Goal: Task Accomplishment & Management: Manage account settings

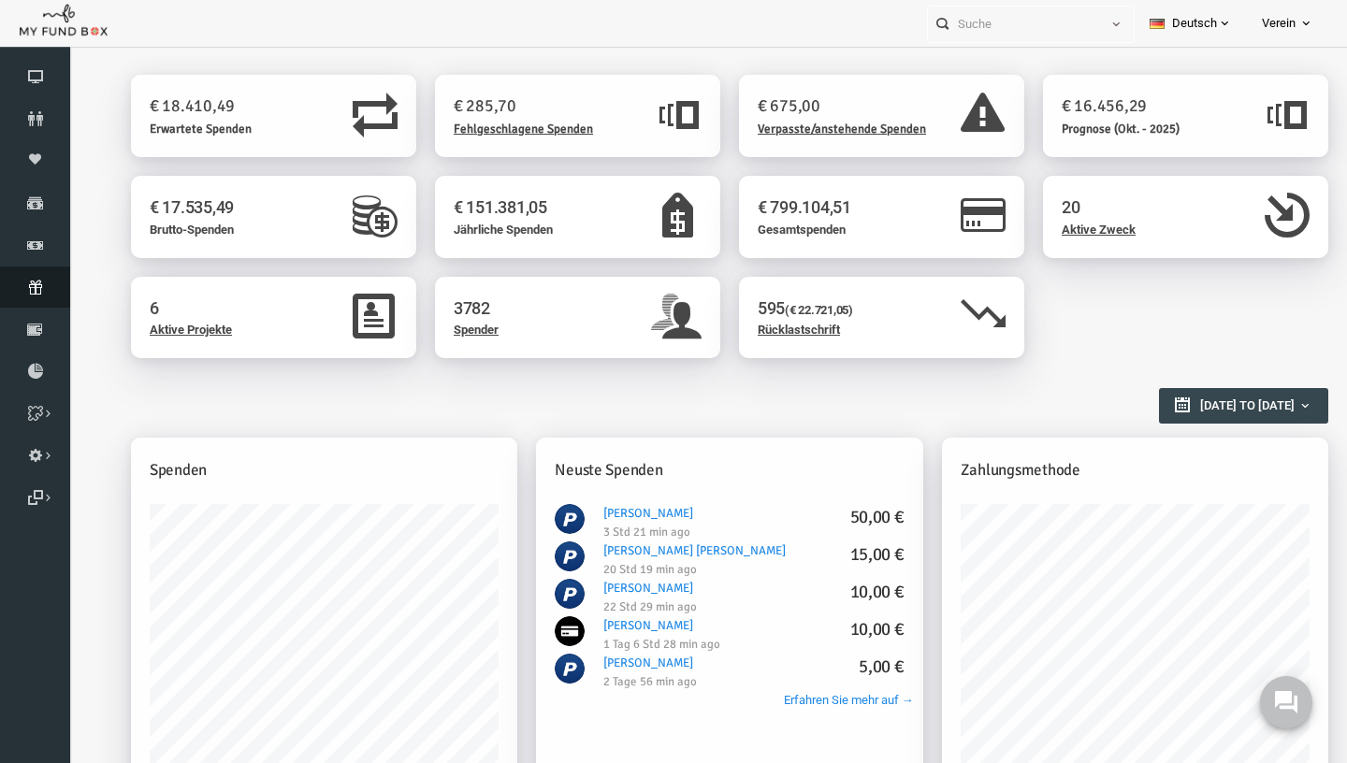
click at [36, 283] on icon at bounding box center [35, 287] width 70 height 15
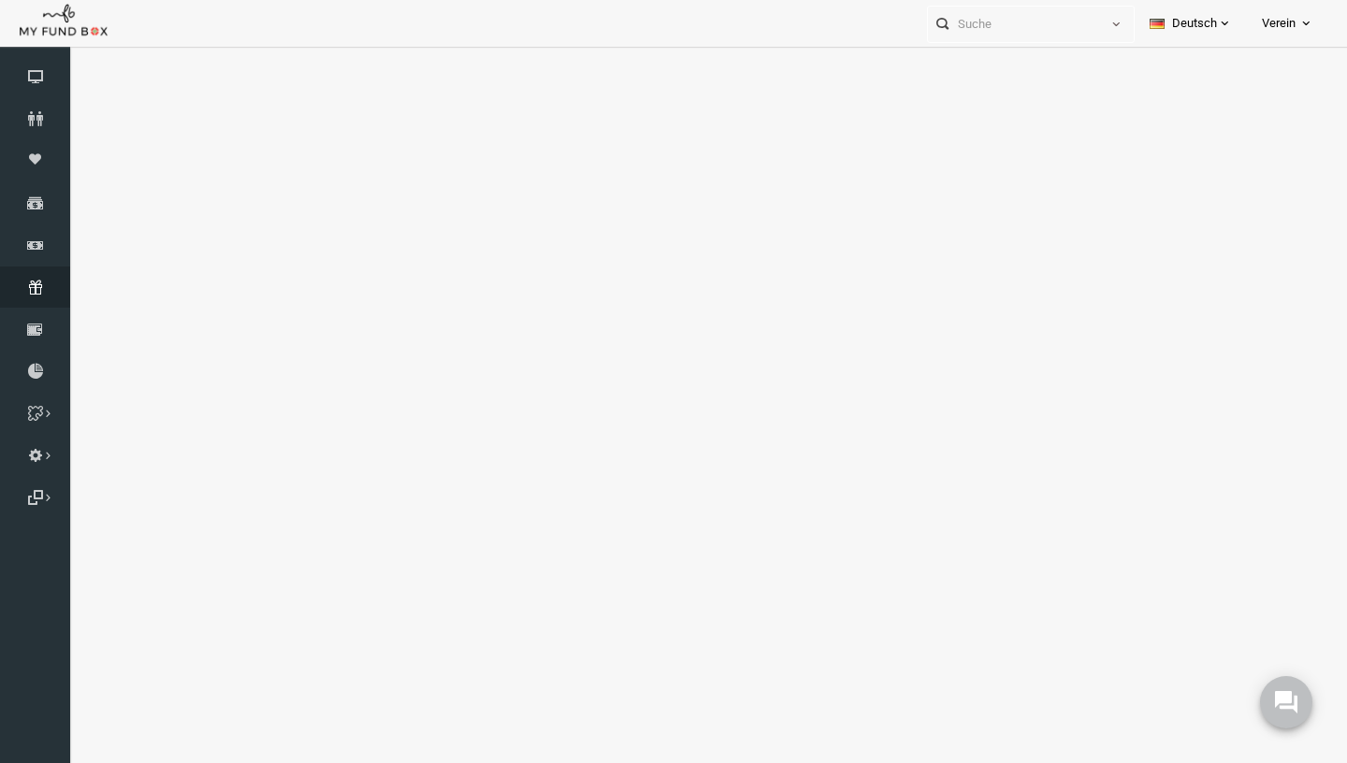
select select "100"
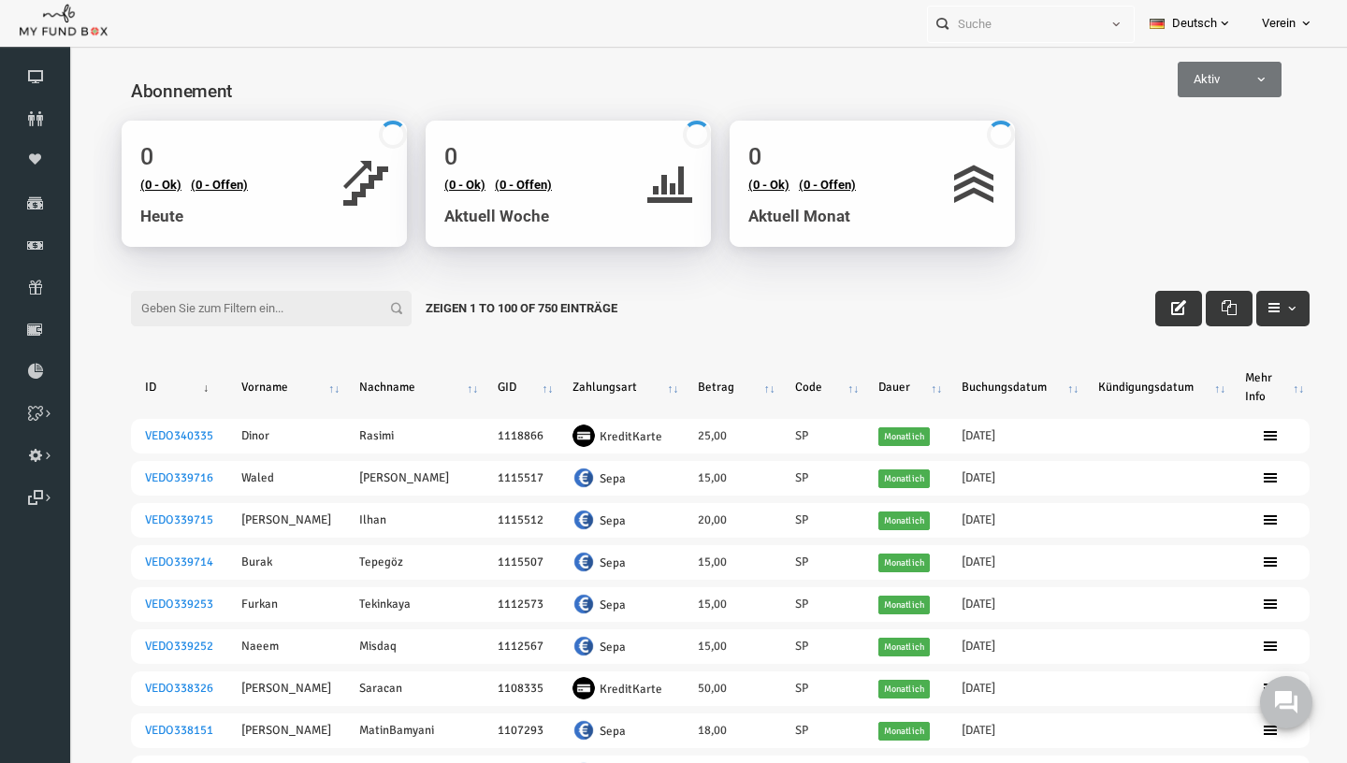
click at [197, 323] on input "Filter:" at bounding box center [245, 309] width 281 height 36
paste input "[EMAIL_ADDRESS][DOMAIN_NAME]"
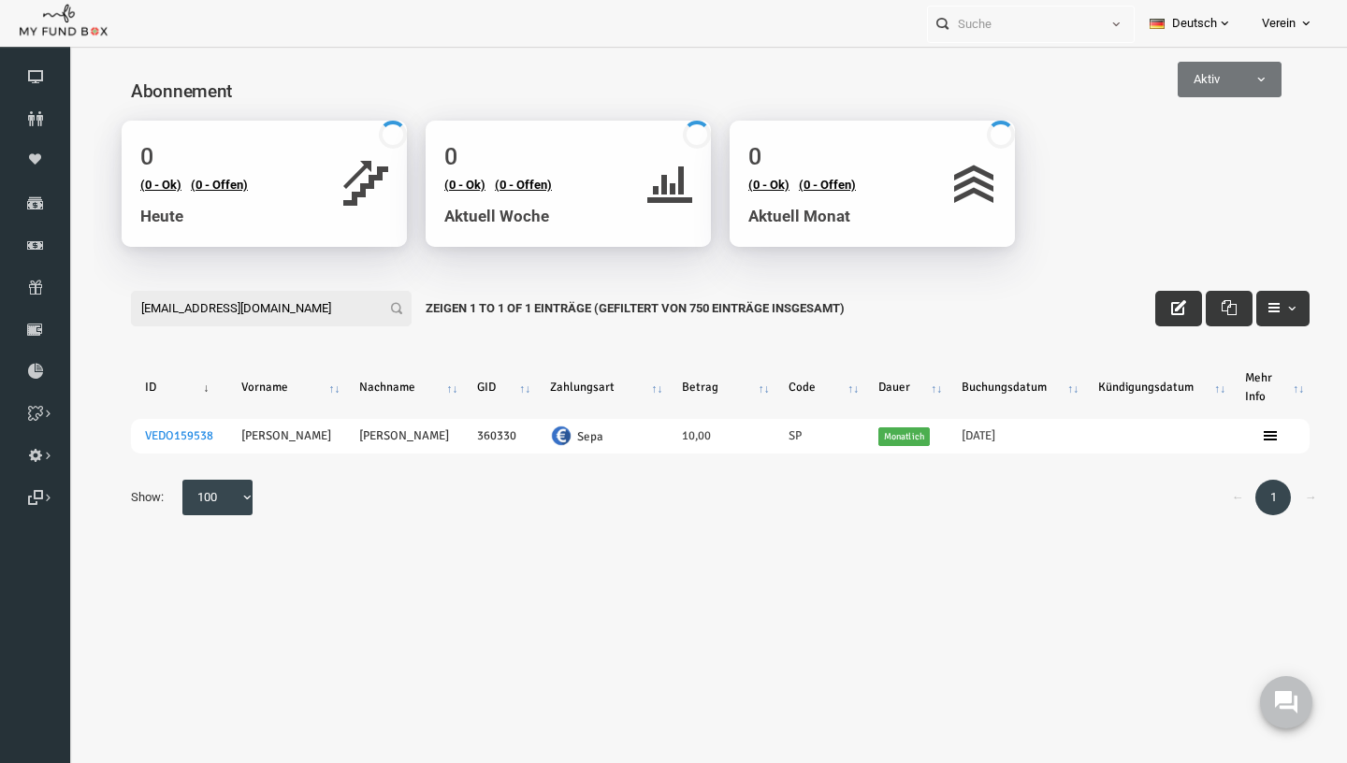
type input "[EMAIL_ADDRESS][DOMAIN_NAME]"
click at [1131, 327] on div "Filter: emindemirel032@gmail.com Zeigen 1 to 1 of 1 Einträge (Gefiltert von 750…" at bounding box center [694, 400] width 1216 height 268
click at [1157, 316] on button "button" at bounding box center [1152, 309] width 47 height 36
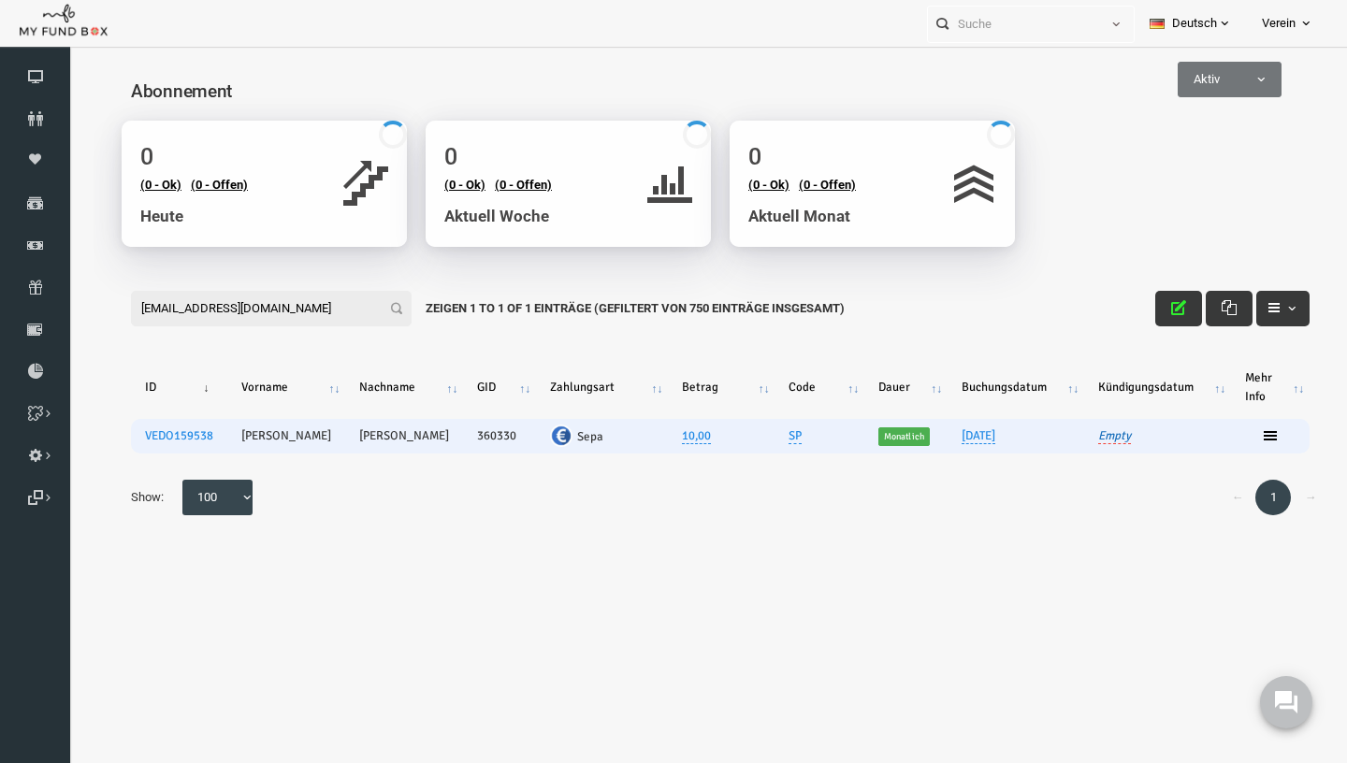
click at [1088, 442] on link "Empty" at bounding box center [1088, 436] width 33 height 16
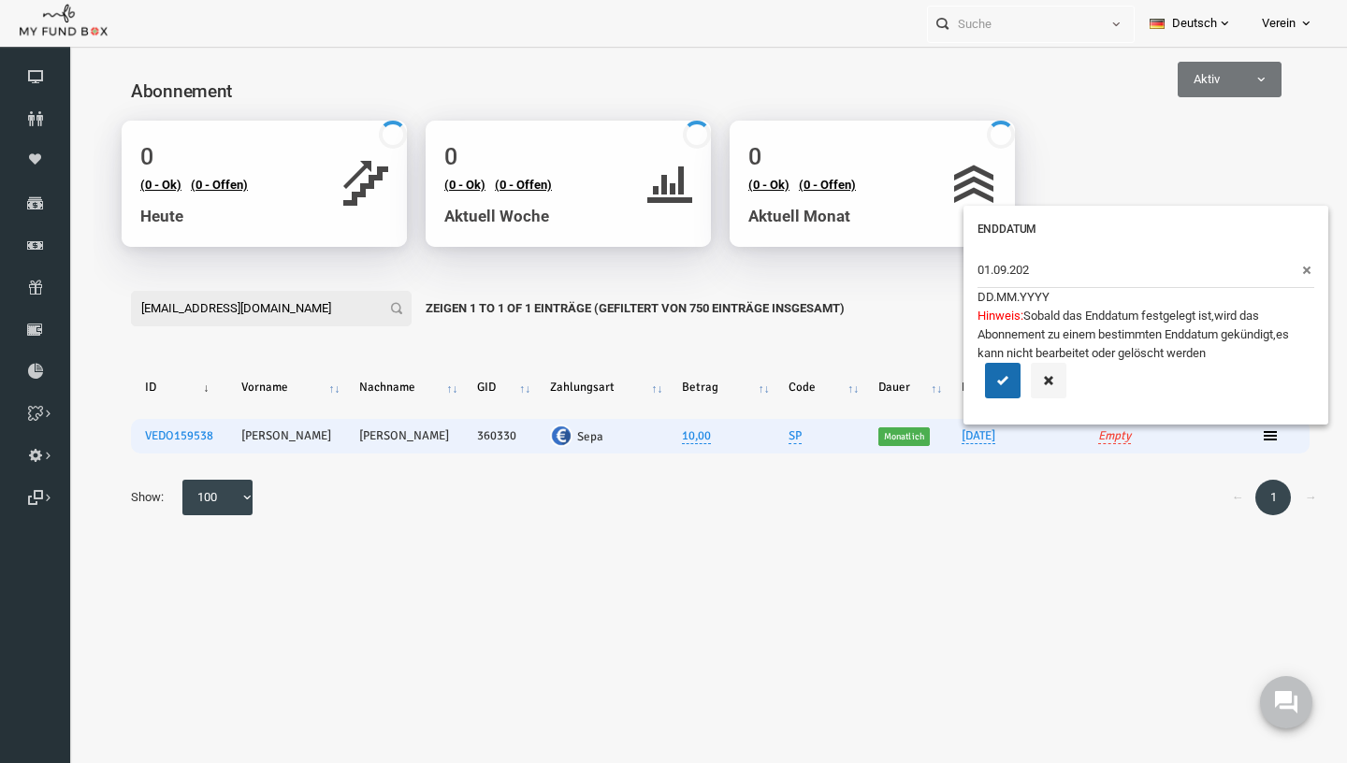
type input "01.09.2025"
click at [958, 363] on button "submit" at bounding box center [976, 381] width 36 height 36
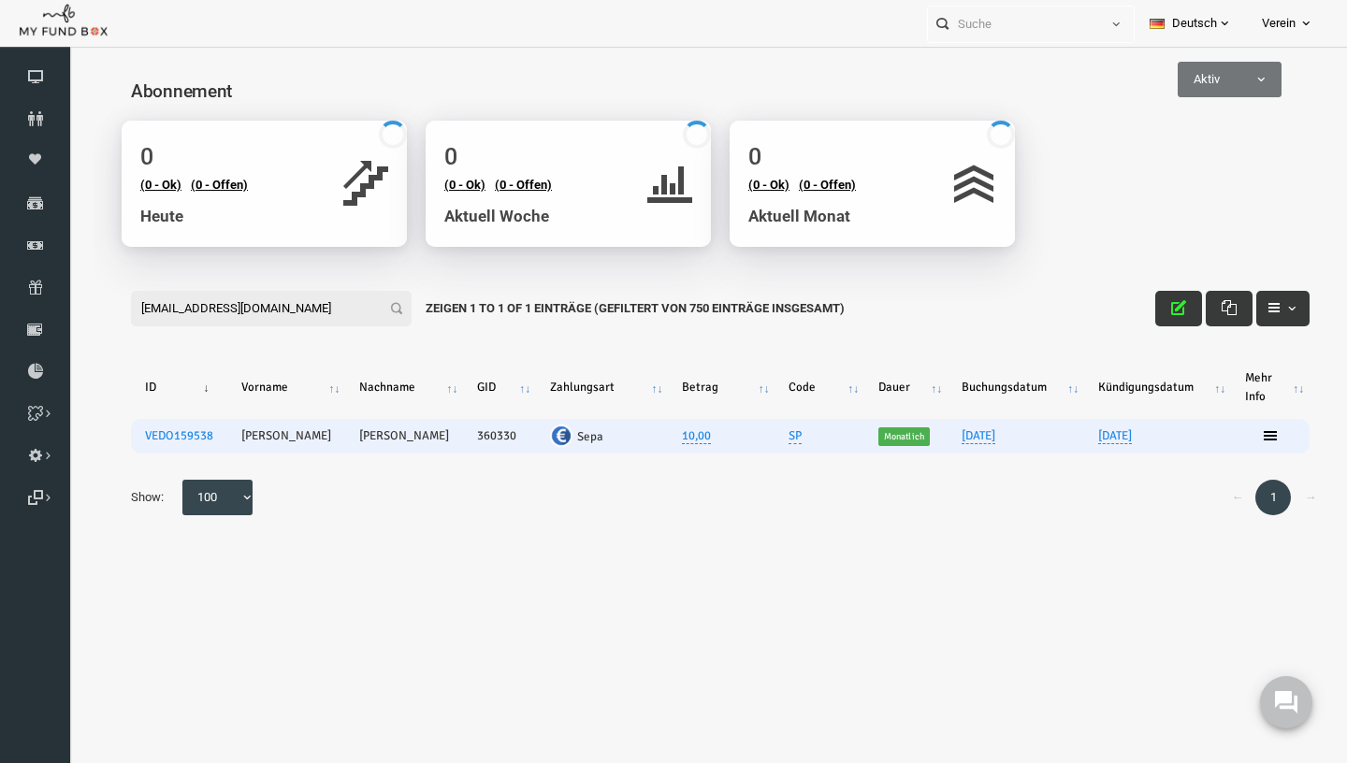
click at [890, 607] on body "Spender nicht gefunden Patenschaft nicht gefunden Partner nicht gefunden !!!! B…" at bounding box center [693, 437] width 1253 height 763
click at [1152, 313] on icon "button" at bounding box center [1152, 307] width 15 height 15
click at [839, 555] on body "Spender nicht gefunden Patenschaft nicht gefunden Partner nicht gefunden !!!! B…" at bounding box center [693, 437] width 1253 height 763
click at [182, 438] on link "VEDO159538" at bounding box center [153, 435] width 68 height 15
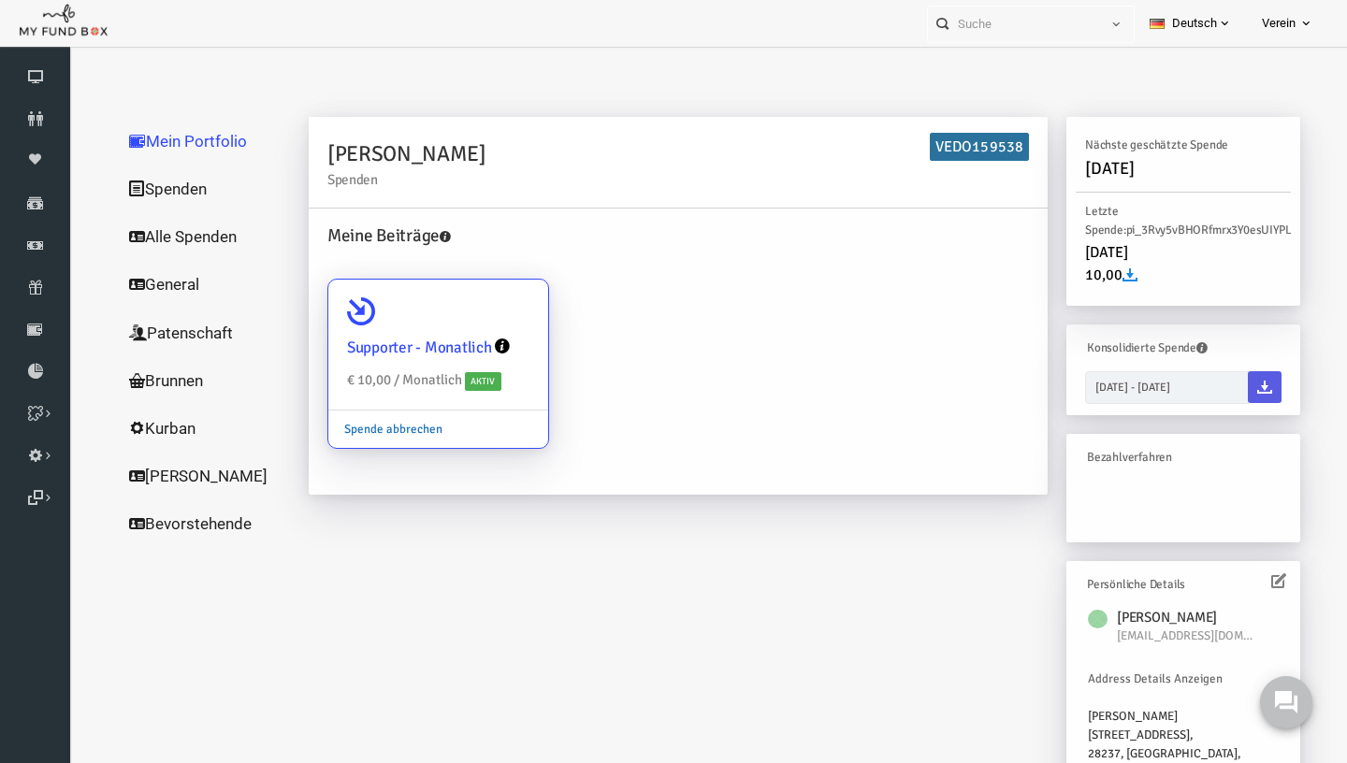
click at [369, 427] on link "Spende abbrechen" at bounding box center [367, 429] width 130 height 36
click at [480, 324] on input "Supporter - Monatlich € 10,00 / Monatlich Aktiv Spende abbrechen" at bounding box center [498, 305] width 37 height 37
radio input "true"
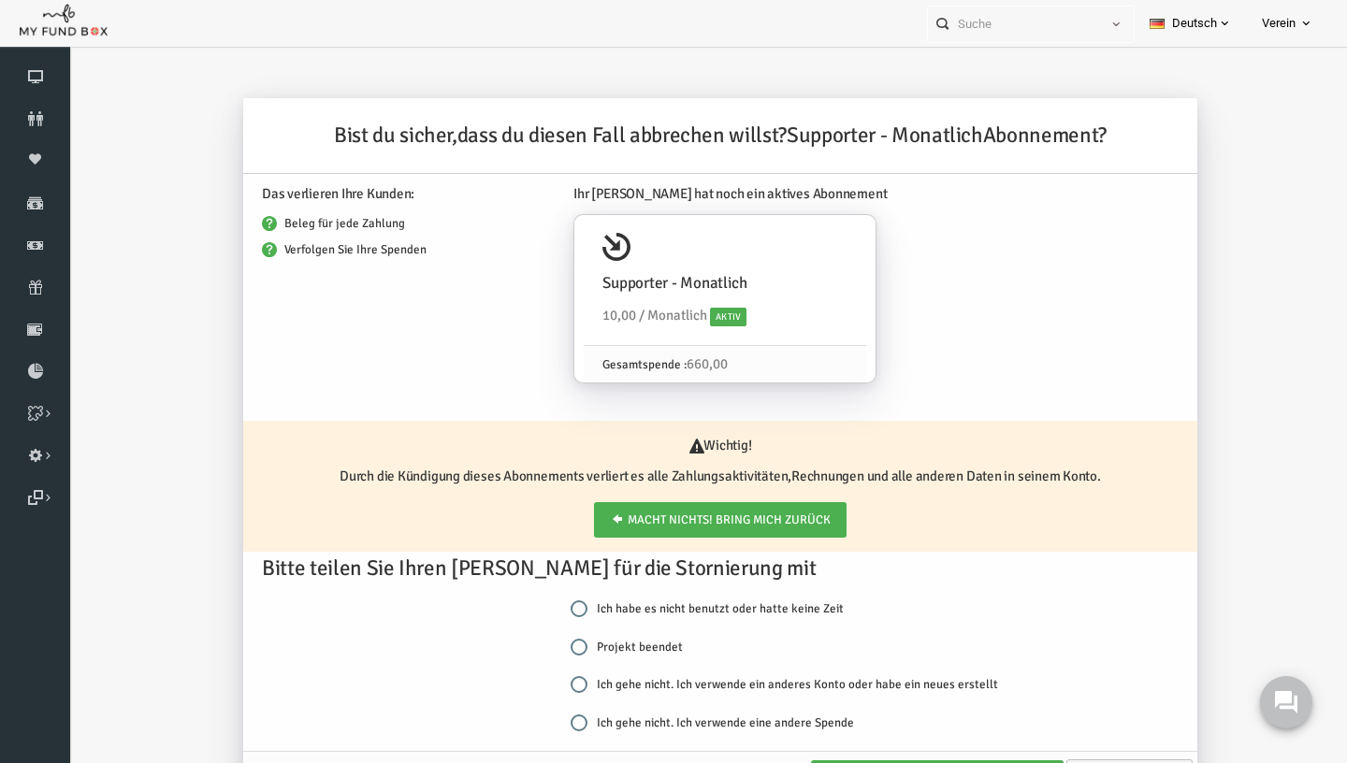
click at [566, 639] on label "Projekt beendet" at bounding box center [600, 647] width 112 height 19
click at [561, 639] on input "Projekt beendet" at bounding box center [552, 647] width 17 height 17
radio input "true"
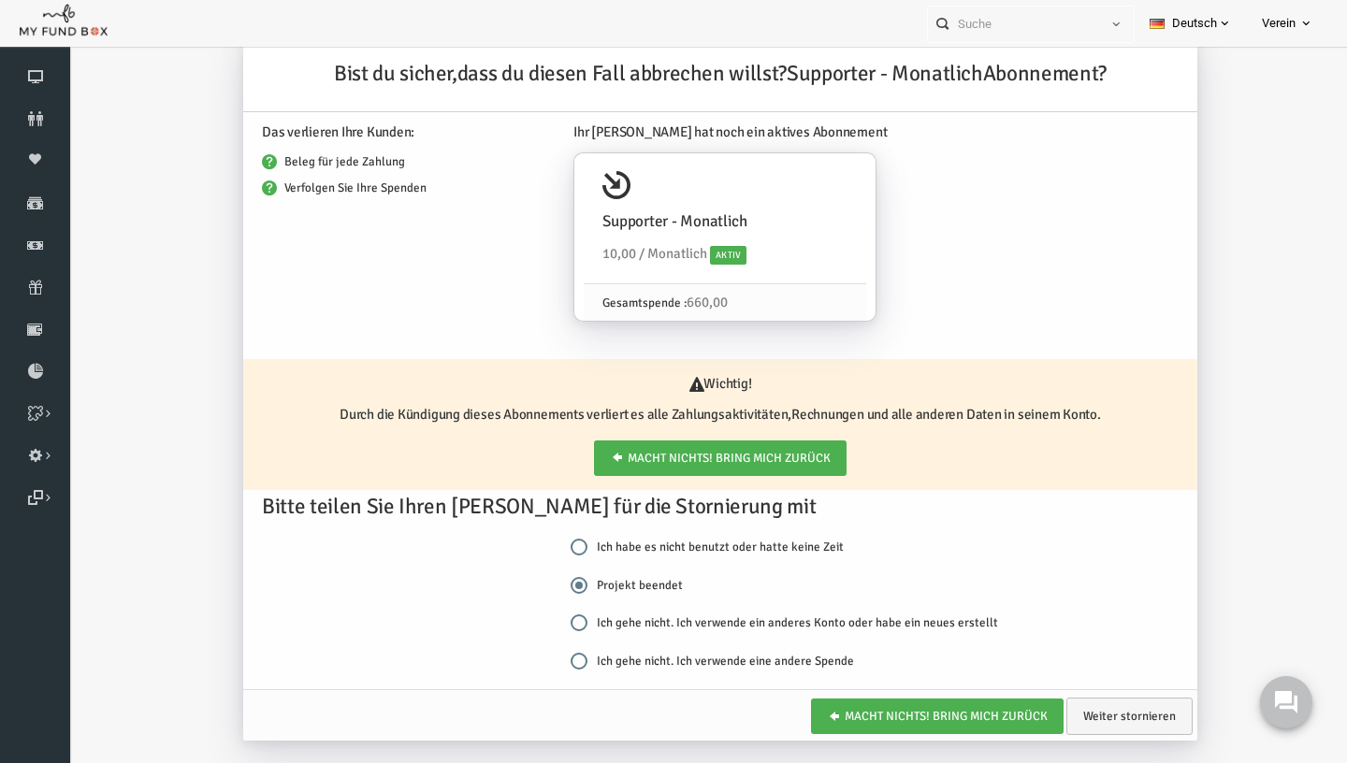
scroll to position [62, 0]
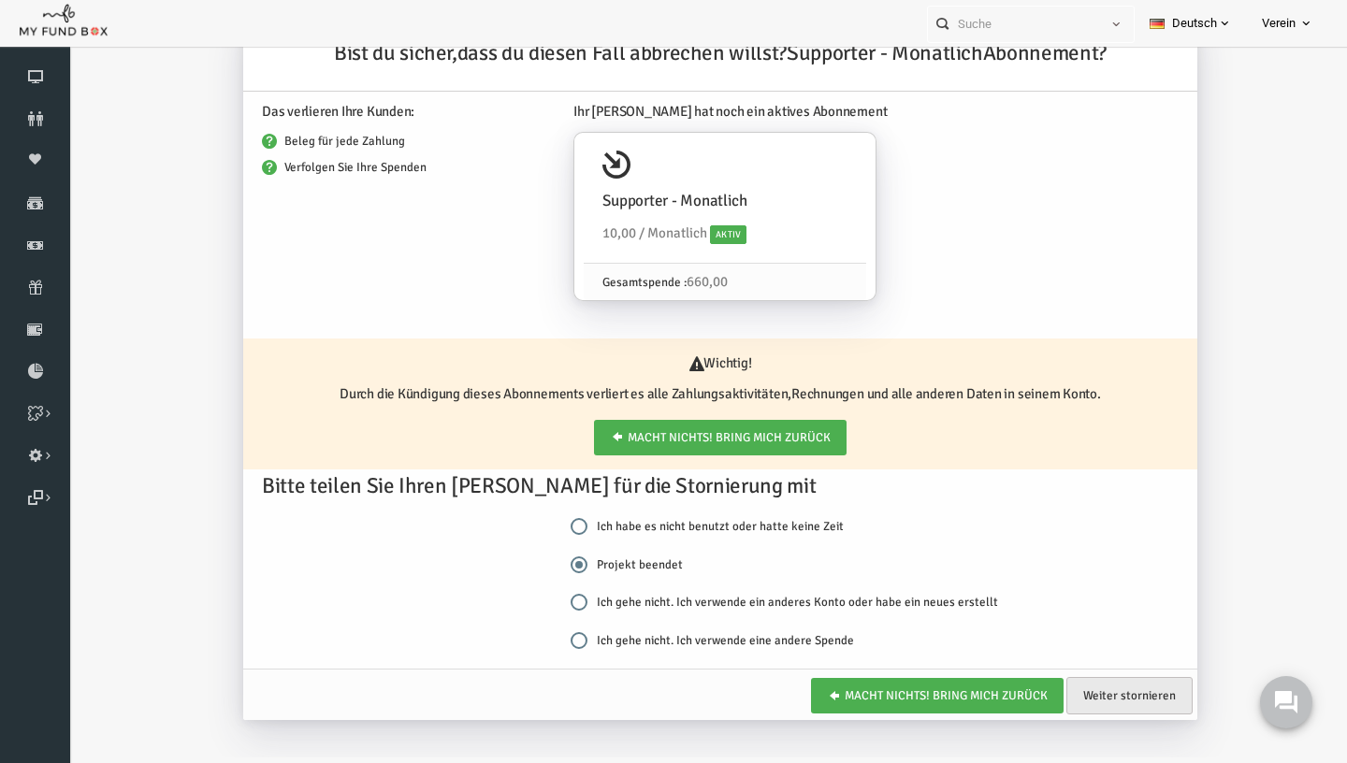
click at [1118, 693] on link "Weiter stornieren" at bounding box center [1103, 695] width 126 height 37
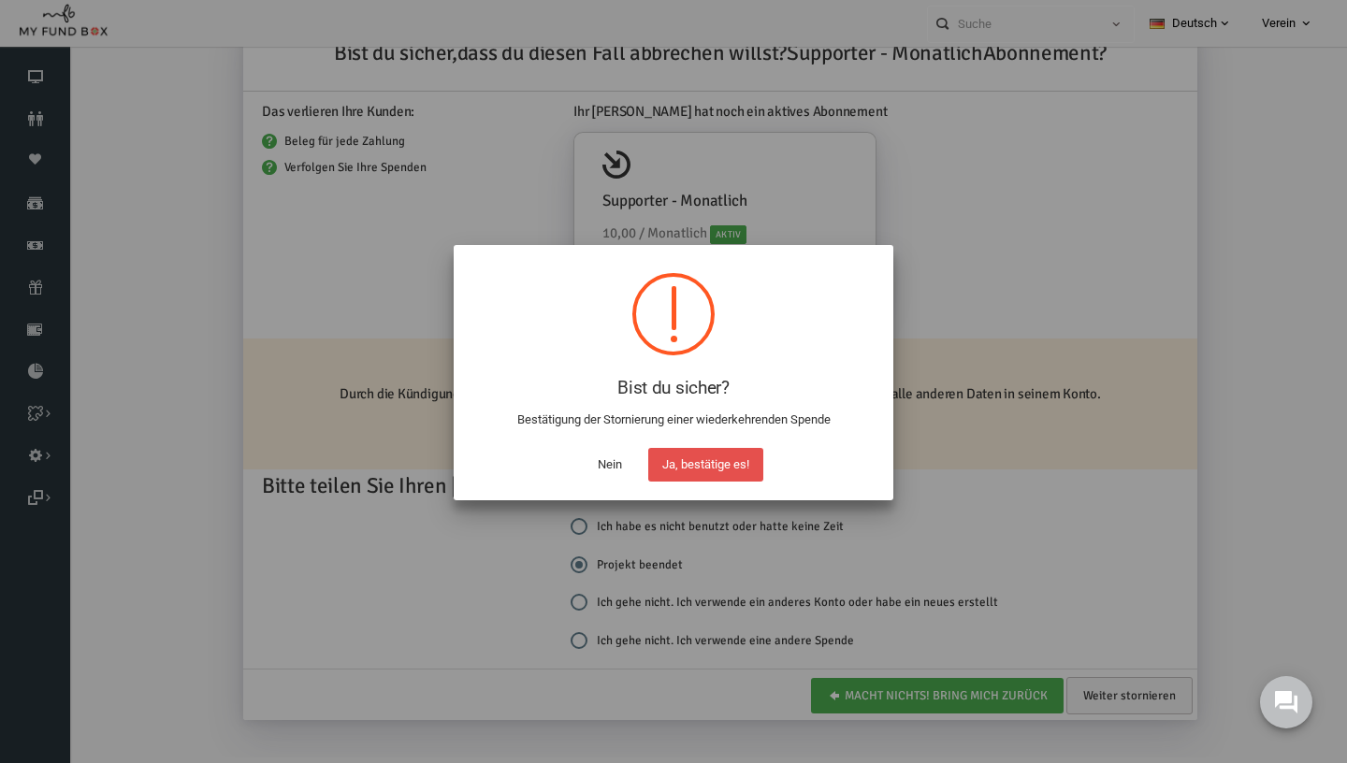
click at [724, 468] on button "Ja, bestätige es!" at bounding box center [705, 465] width 115 height 34
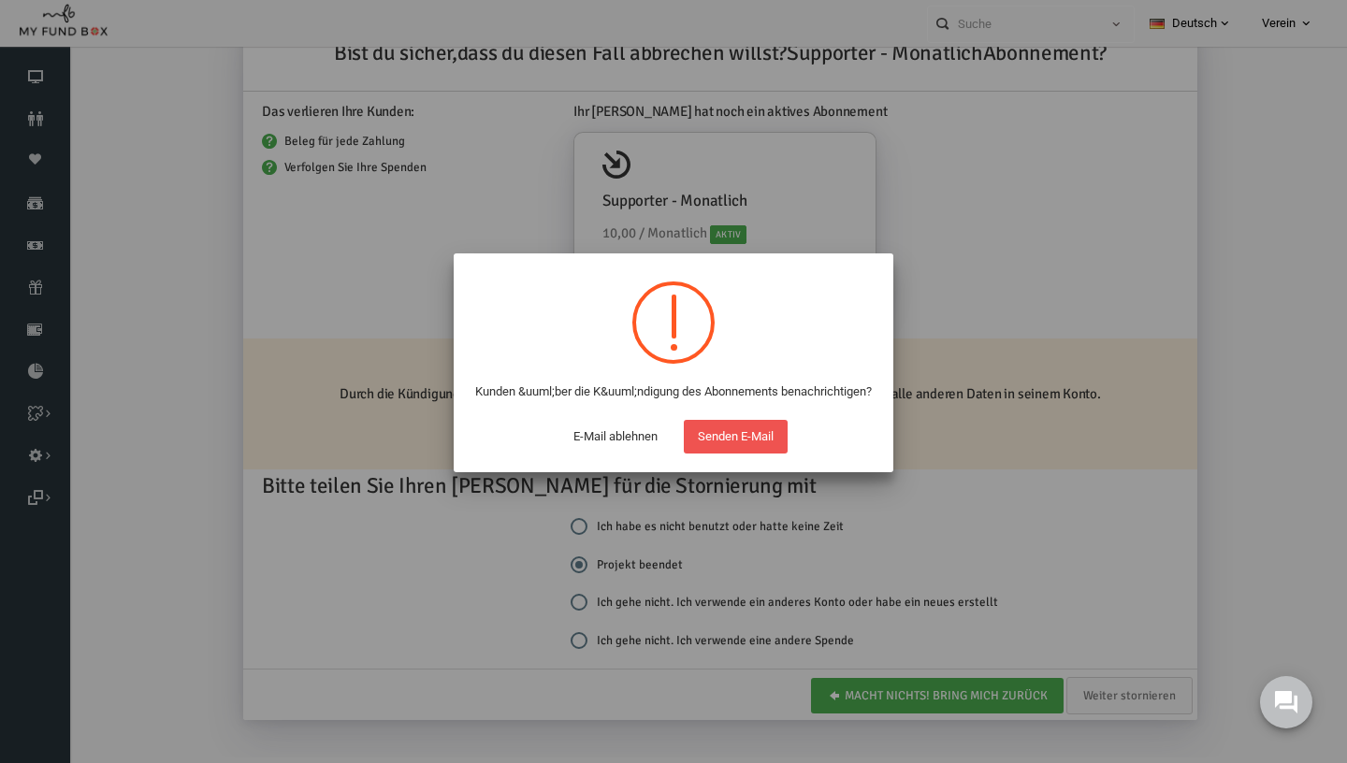
click at [724, 454] on button "Senden E-Mail" at bounding box center [736, 437] width 104 height 34
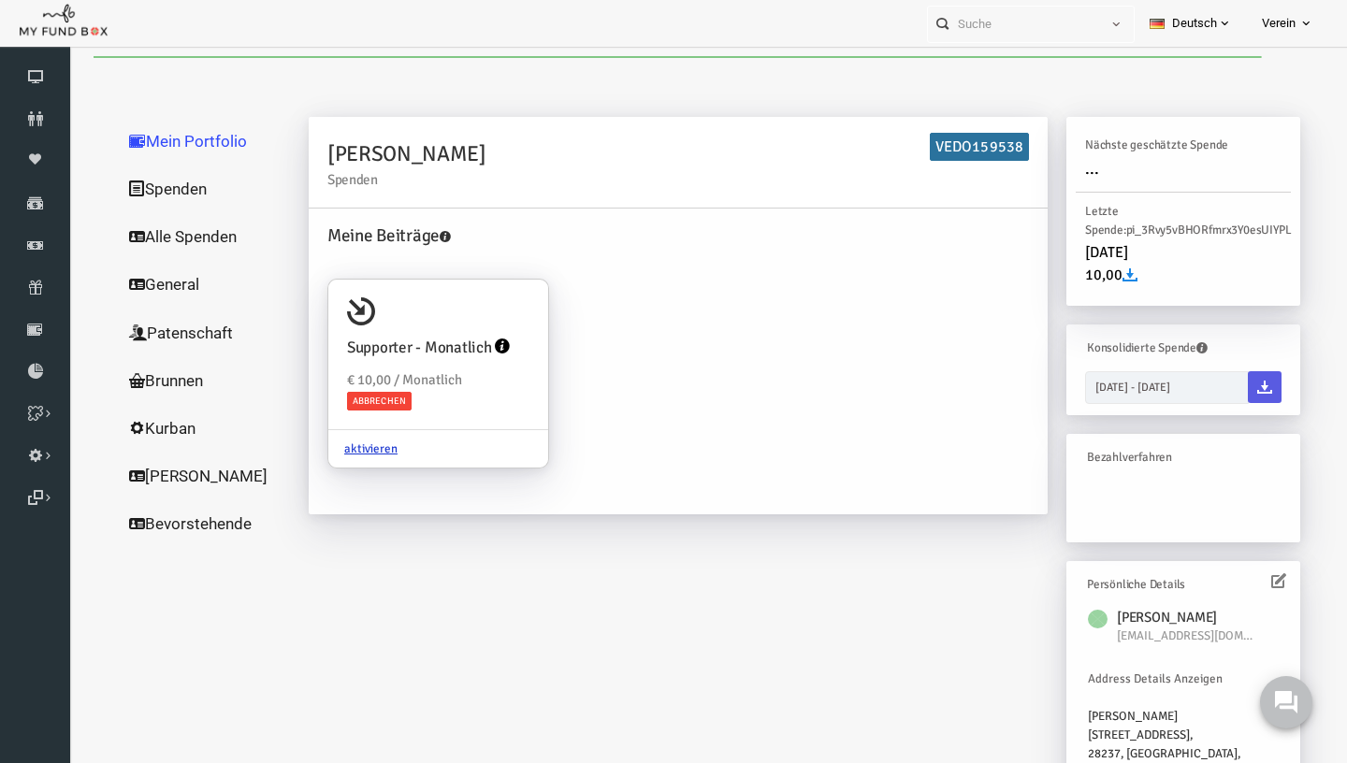
scroll to position [0, 0]
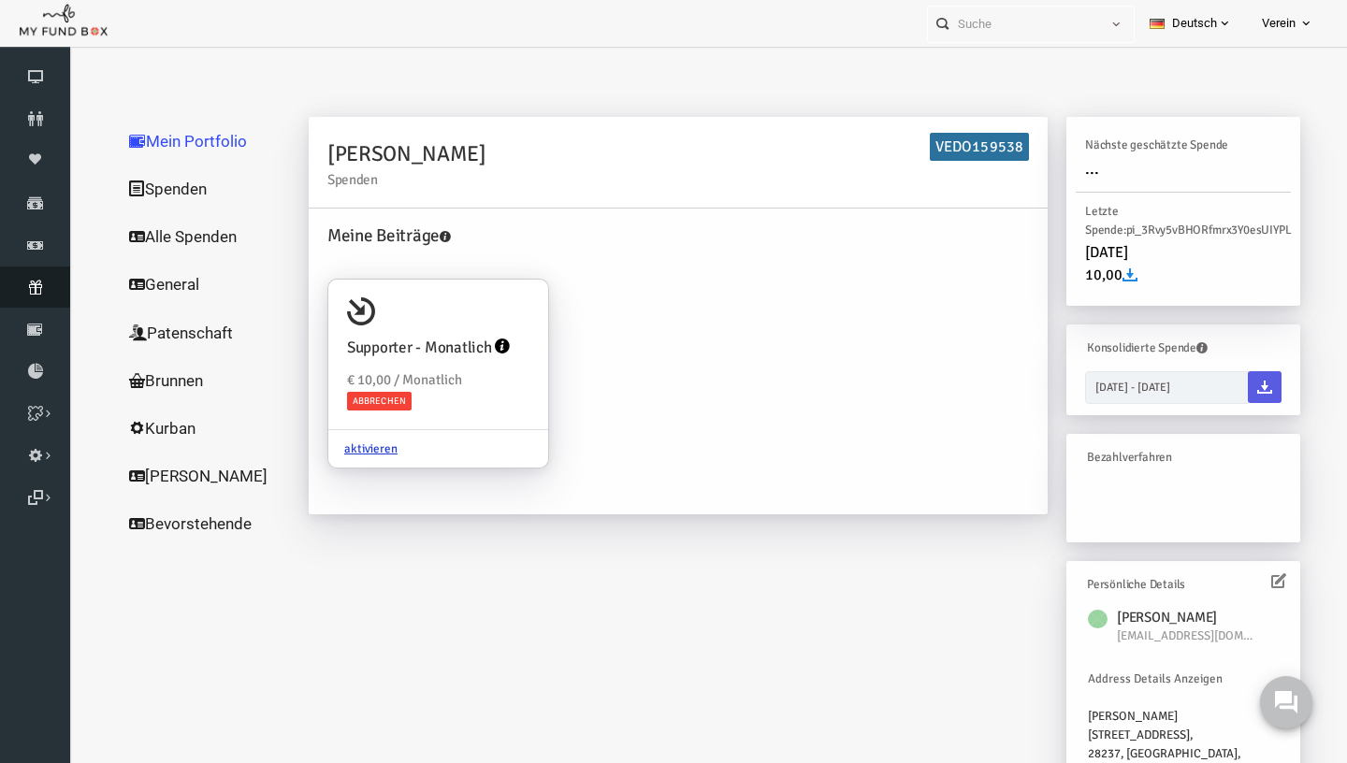
click at [39, 302] on link "Abonnement" at bounding box center [35, 286] width 70 height 41
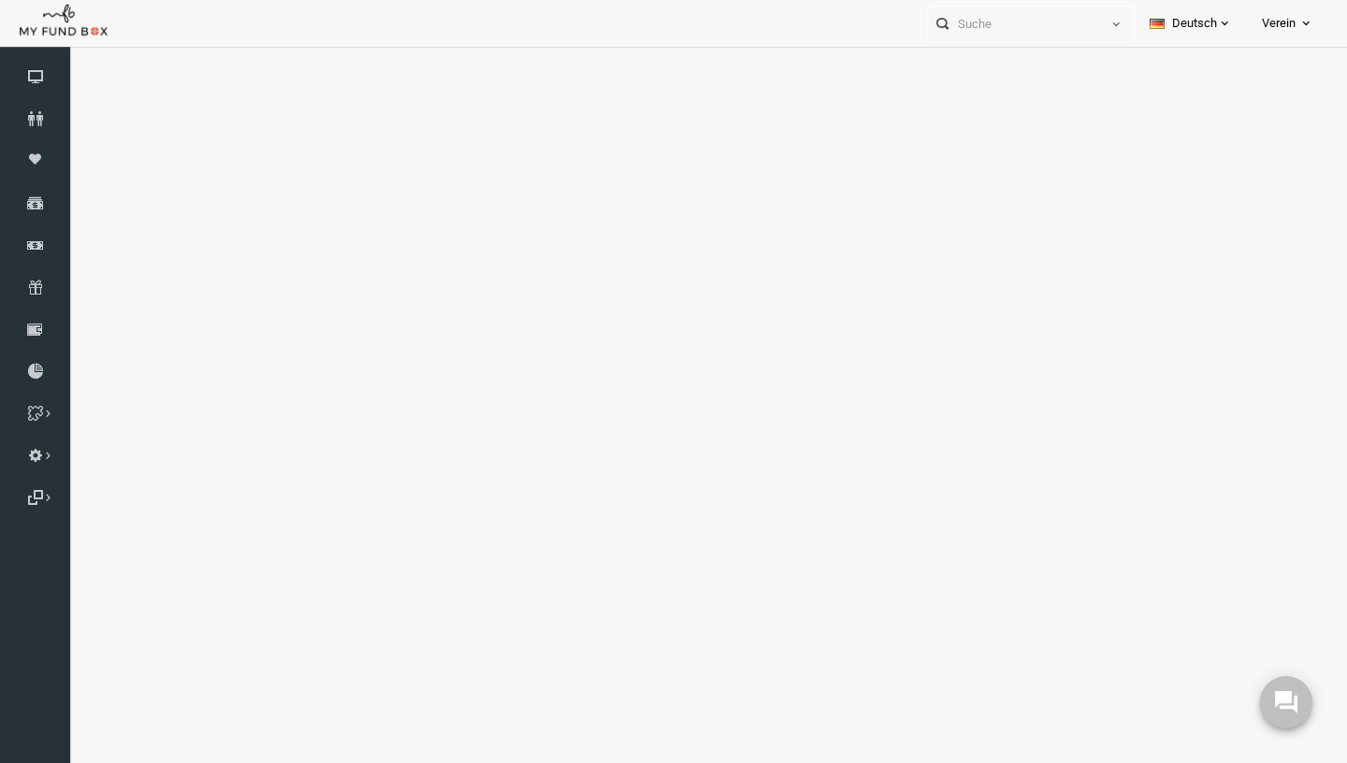
select select "100"
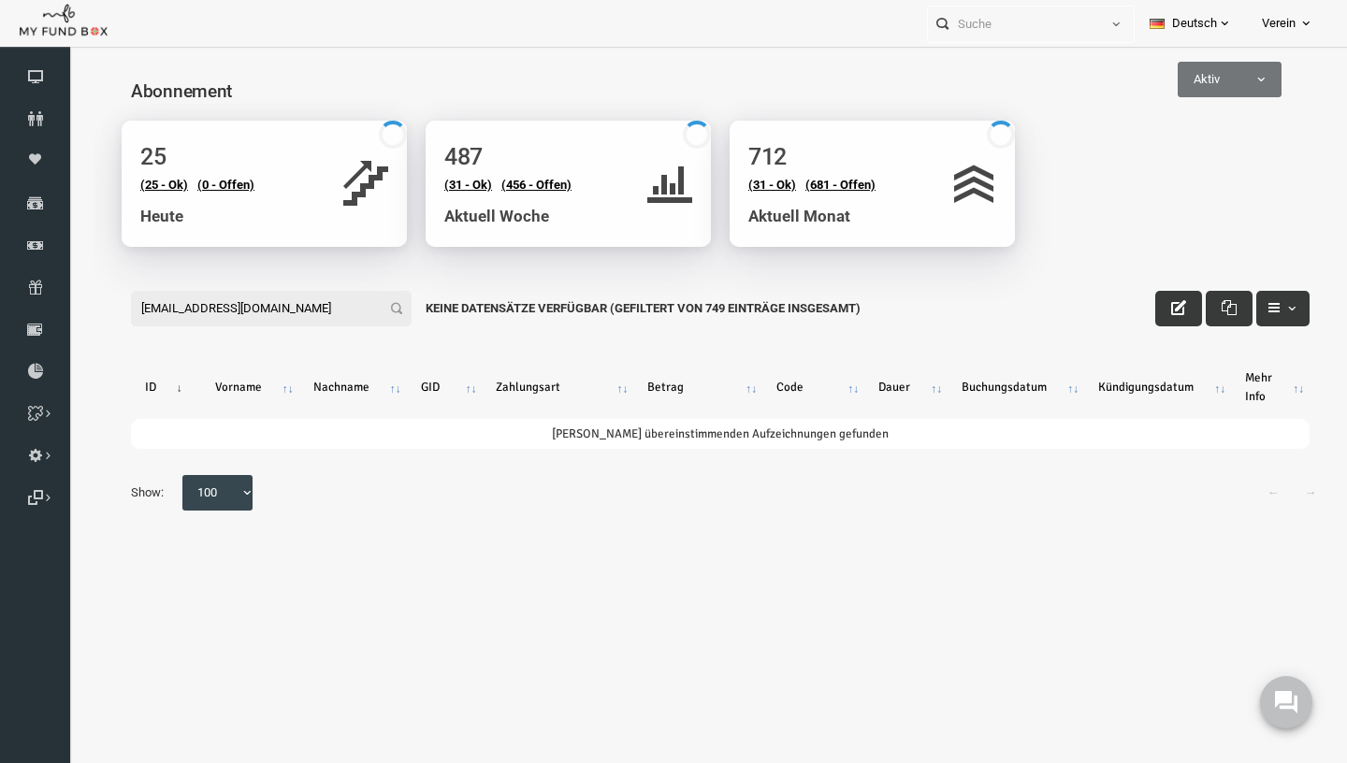
type input "abdussamed.sagir@gmail.com"
click at [1168, 64] on span "Aktiv" at bounding box center [1203, 80] width 104 height 36
select select "all"
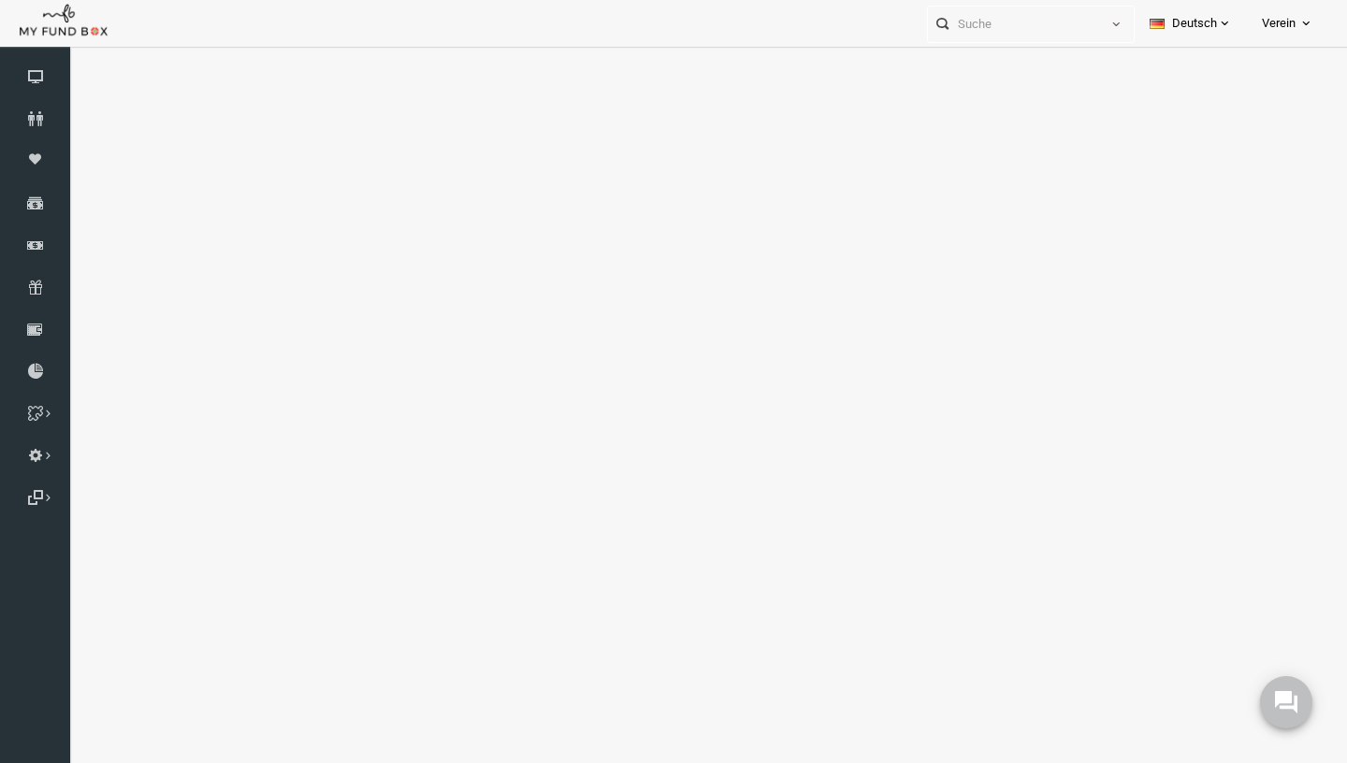
select select "100"
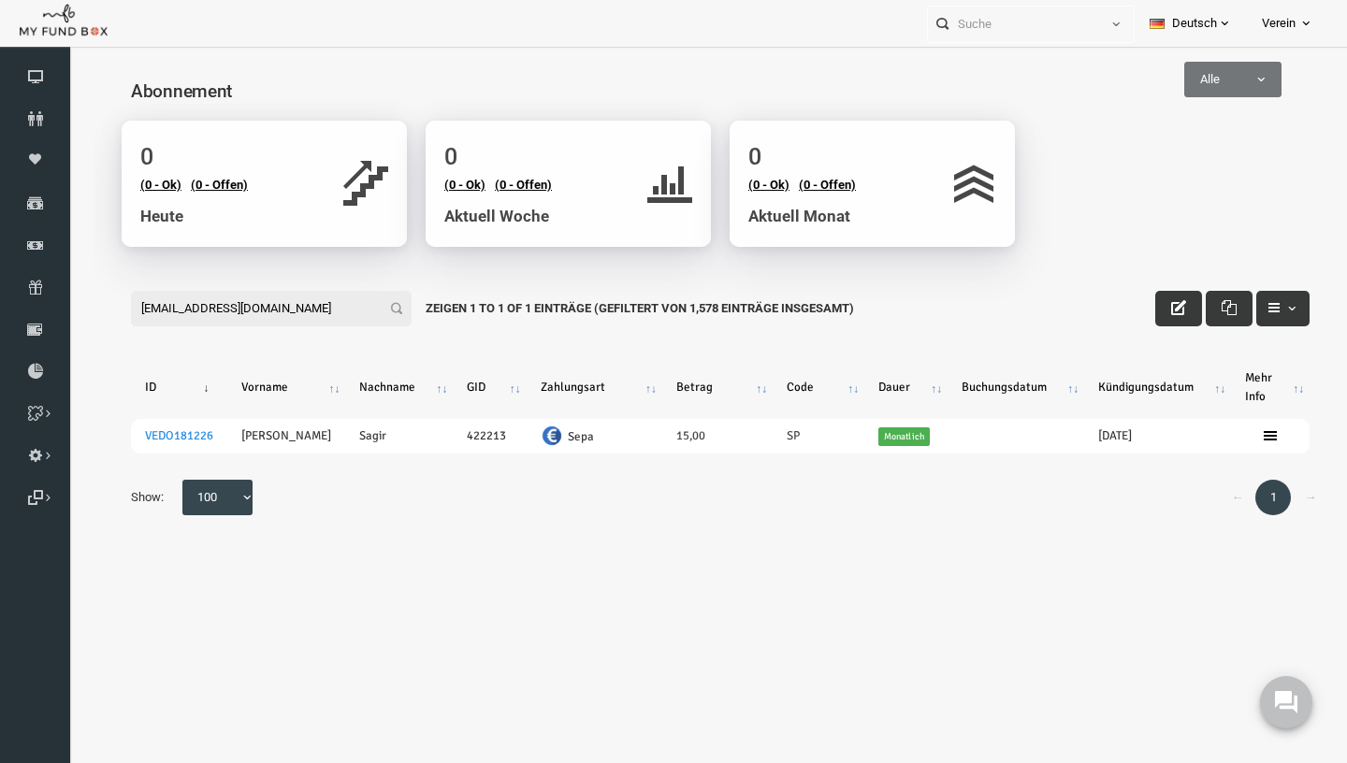
click at [320, 306] on input "abdussamed.sagir@gmail.com" at bounding box center [245, 309] width 281 height 36
paste input "kizmaz.ayhan@outlook.de"
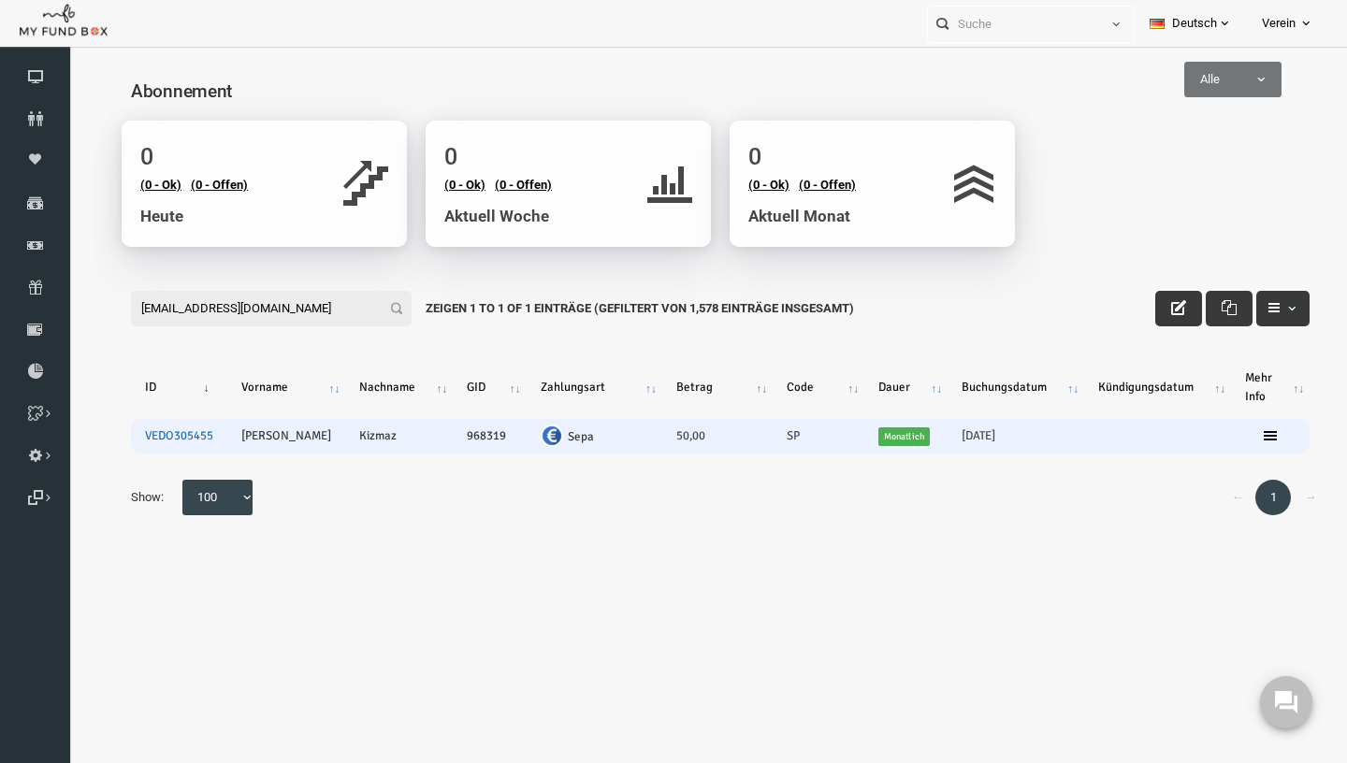
type input "kizmaz.ayhan@outlook.de"
click at [164, 439] on link "VEDO305455" at bounding box center [153, 435] width 68 height 15
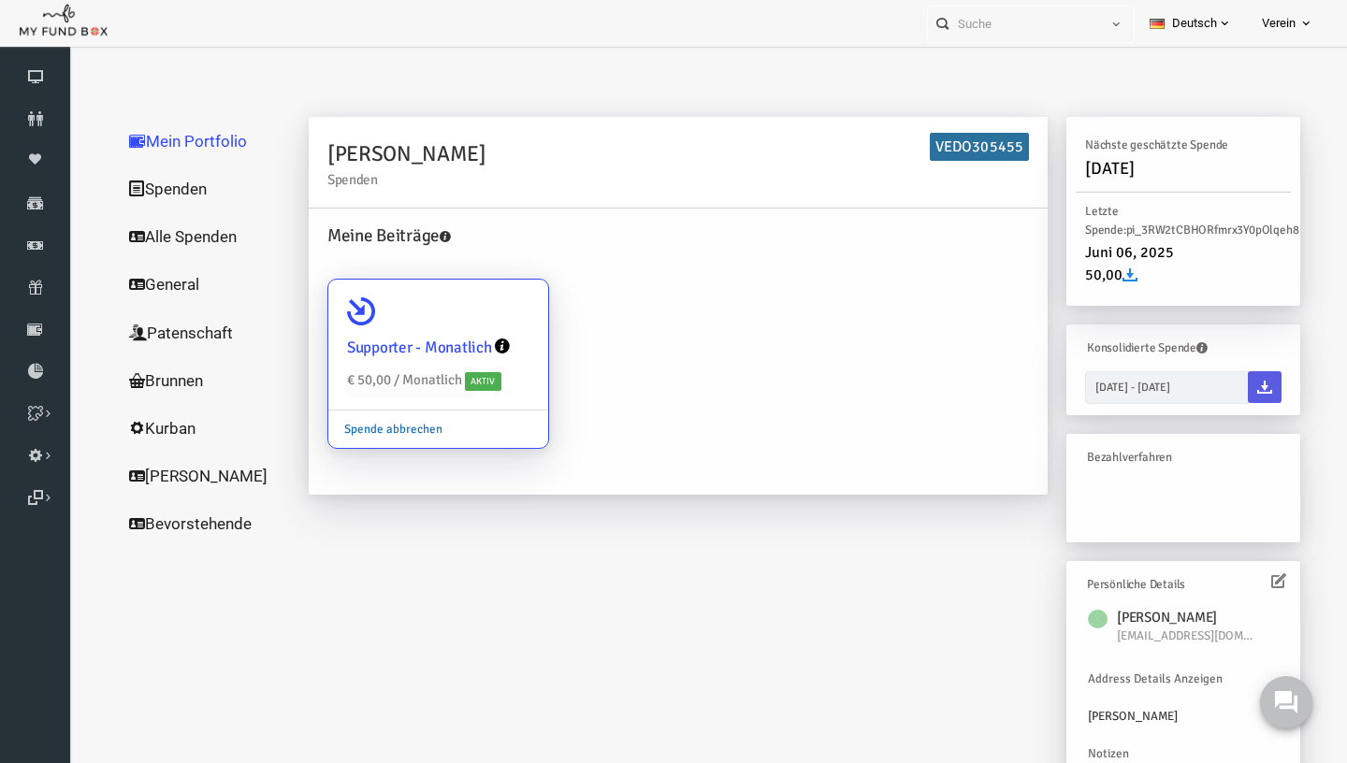
click at [390, 431] on link "Spende abbrechen" at bounding box center [367, 429] width 130 height 36
click at [480, 324] on input "Supporter - Monatlich € 50,00 / Monatlich Aktiv Spende abbrechen" at bounding box center [498, 305] width 37 height 37
radio input "true"
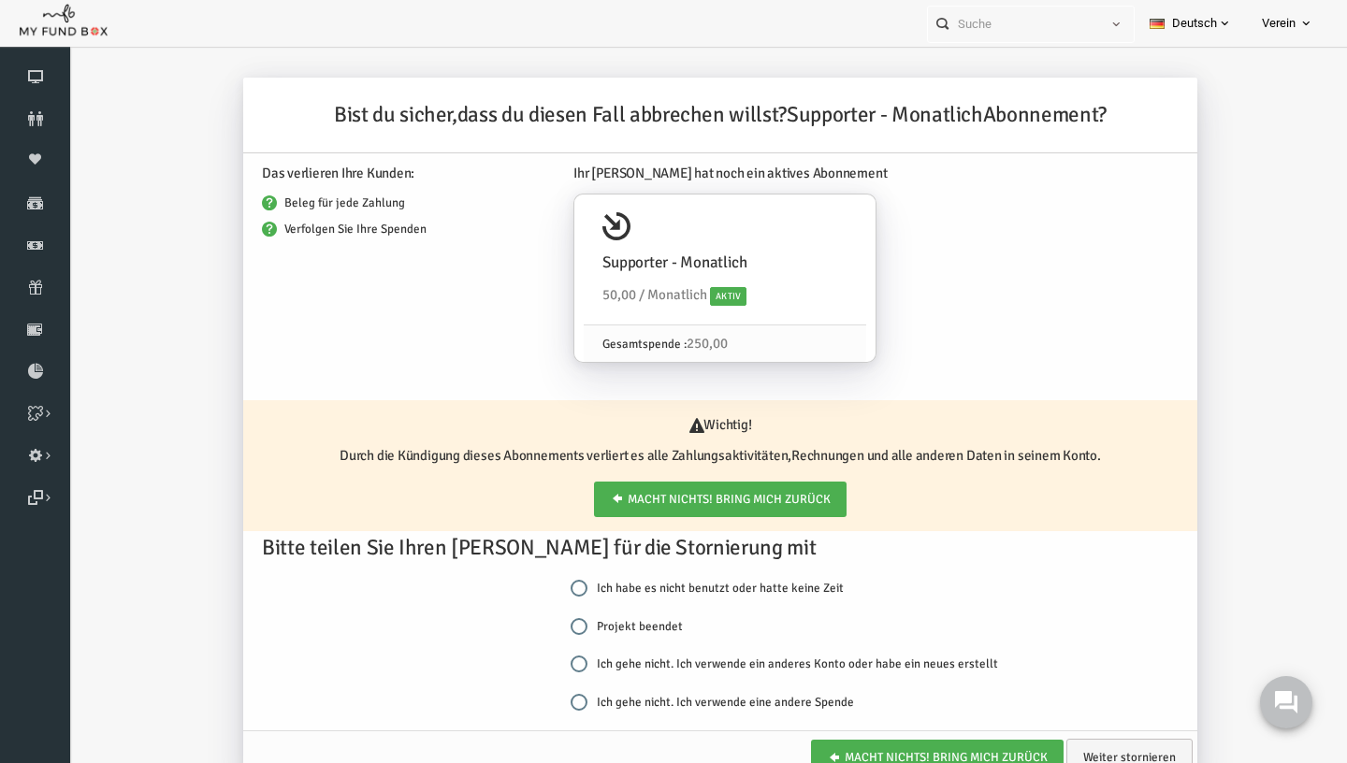
scroll to position [62, 0]
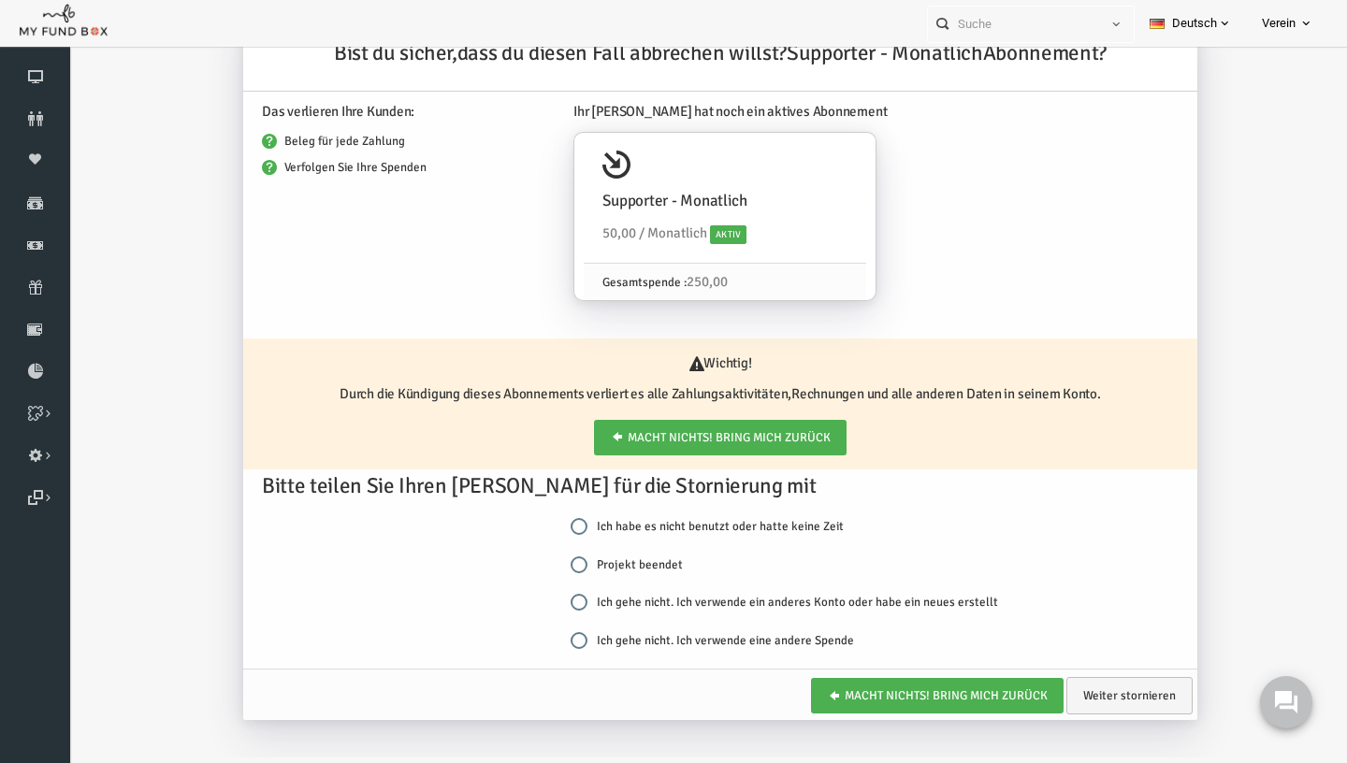
click at [592, 562] on label "Projekt beendet" at bounding box center [600, 564] width 112 height 19
click at [561, 562] on input "Projekt beendet" at bounding box center [552, 564] width 17 height 17
radio input "true"
click at [1116, 699] on link "Weiter stornieren" at bounding box center [1103, 695] width 126 height 37
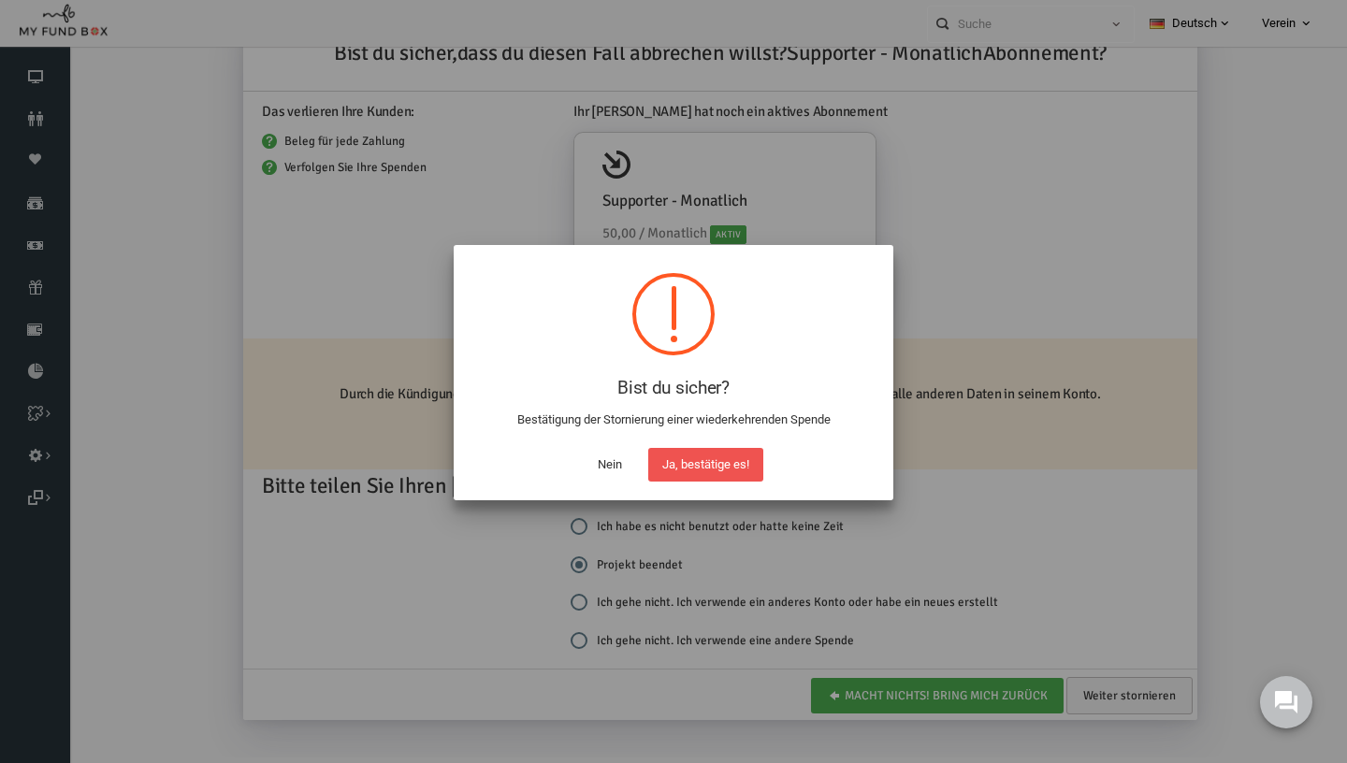
click at [720, 494] on div "Bist du sicher? Bestätigung der Stornierung einer wiederkehrenden Spende ! Not …" at bounding box center [673, 372] width 439 height 255
click at [722, 472] on button "Ja, bestätige es!" at bounding box center [705, 465] width 115 height 34
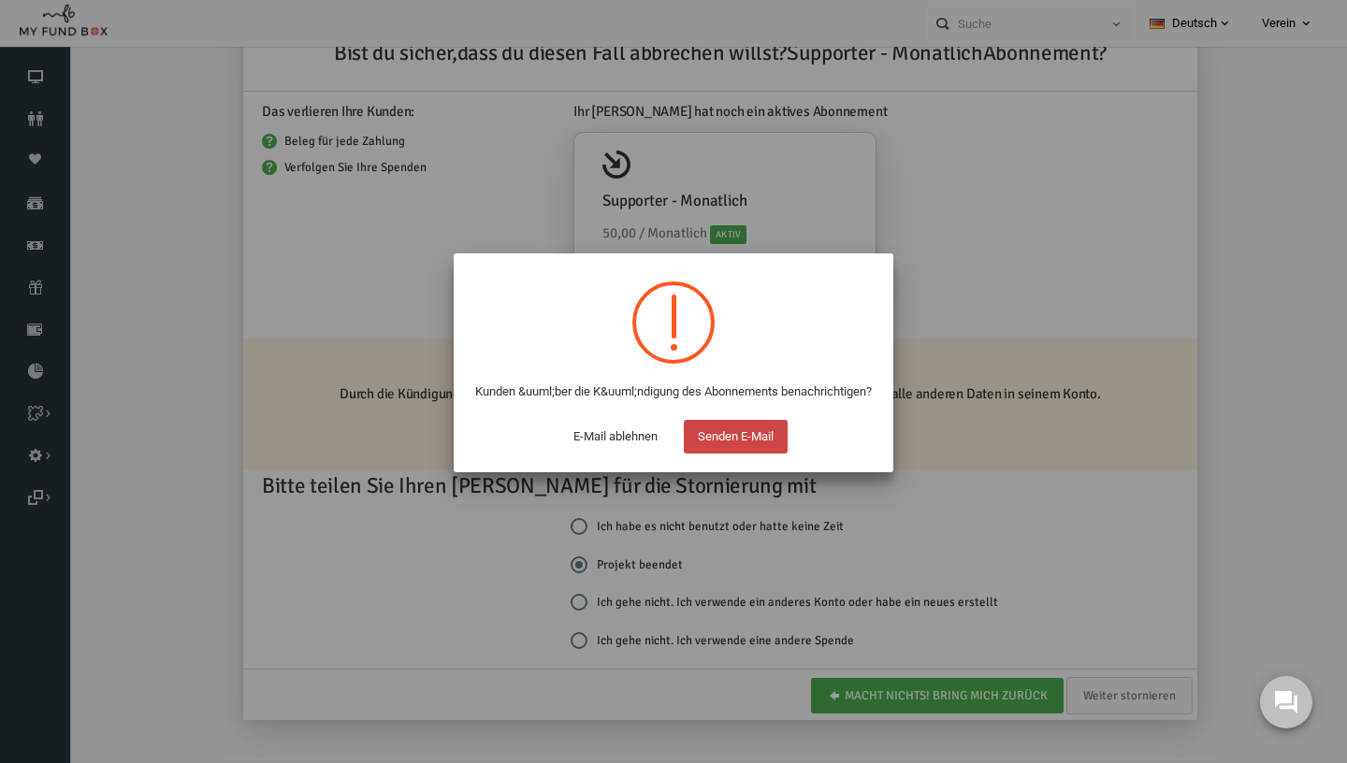
click at [762, 454] on button "Senden E-Mail" at bounding box center [736, 437] width 104 height 34
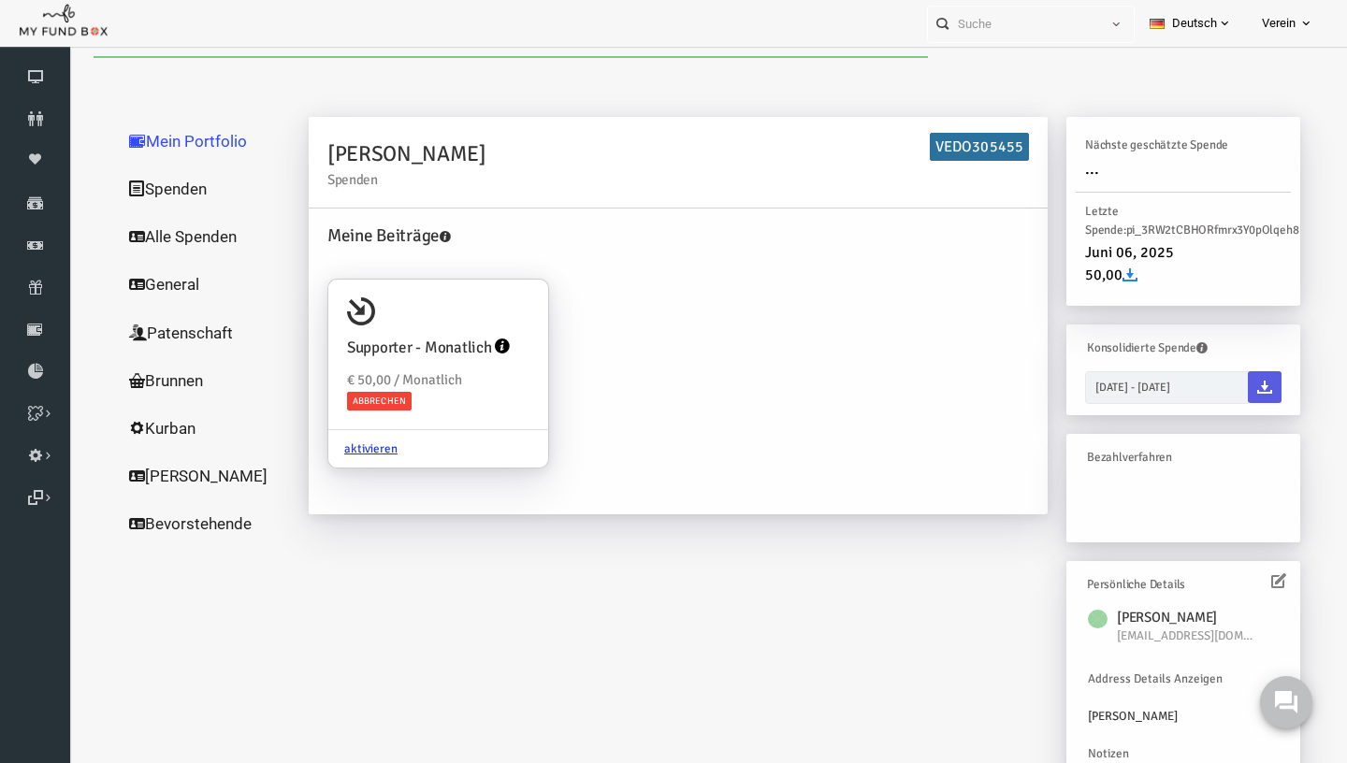
scroll to position [0, 0]
